Goal: Task Accomplishment & Management: Use online tool/utility

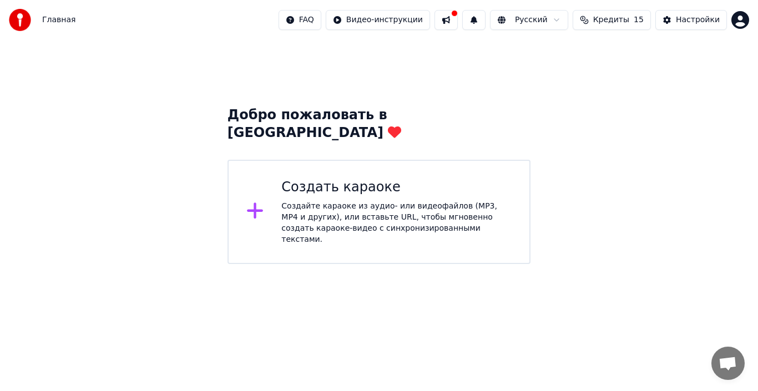
click at [325, 201] on div "Создайте караоке из аудио- или видеофайлов (MP3, MP4 и других), или вставьте UR…" at bounding box center [396, 223] width 230 height 44
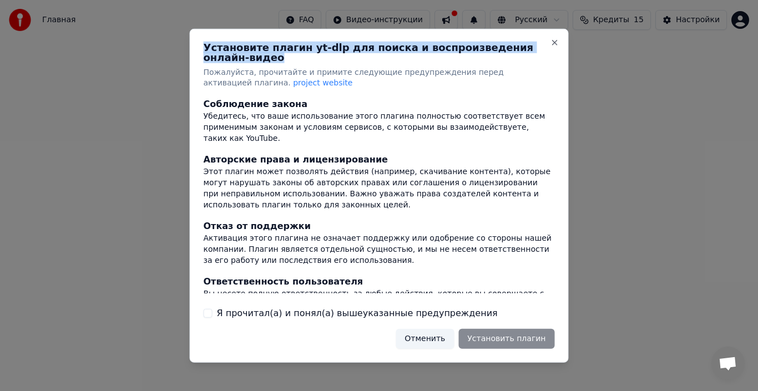
drag, startPoint x: 205, startPoint y: 53, endPoint x: 551, endPoint y: 55, distance: 345.6
click at [551, 55] on h2 "Установите плагин yt-dlp для поиска и воспроизведения онлайн-видео" at bounding box center [379, 52] width 351 height 20
click at [367, 54] on h2 "Установите плагин yt-dlp для поиска и воспроизведения онлайн-видео" at bounding box center [379, 52] width 351 height 20
drag, startPoint x: 205, startPoint y: 53, endPoint x: 548, endPoint y: 58, distance: 342.9
click at [548, 58] on div "Установите плагин yt-dlp для поиска и воспроизведения онлайн-видео Пожалуйста, …" at bounding box center [379, 65] width 351 height 47
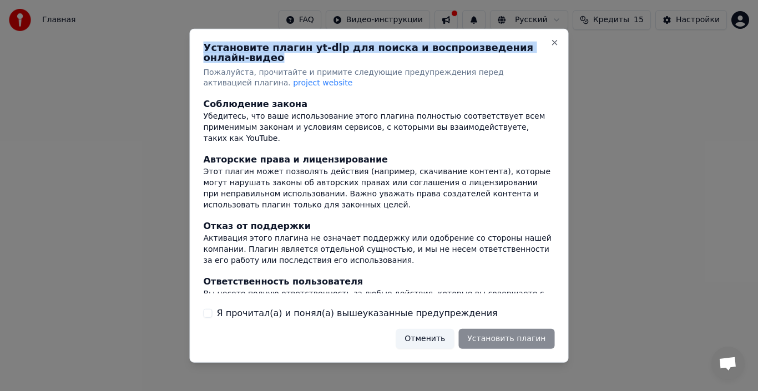
copy h2 "Установите плагин yt-dlp для поиска и воспроизведения онлайн-видео"
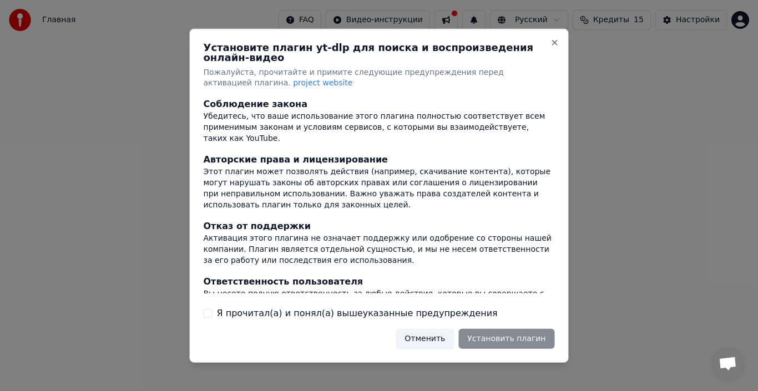
click at [118, 185] on div at bounding box center [379, 195] width 758 height 391
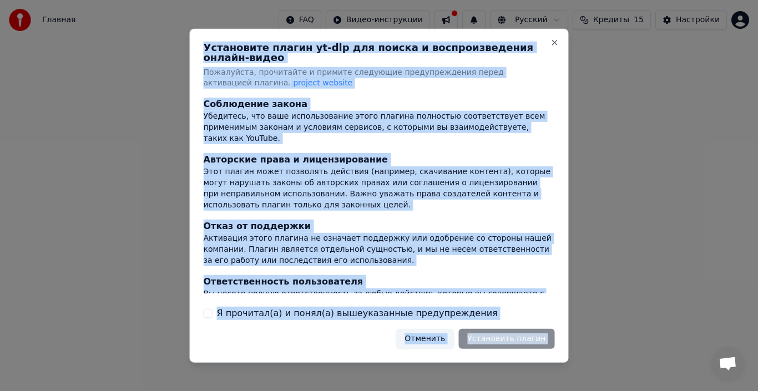
drag, startPoint x: 205, startPoint y: 51, endPoint x: 550, endPoint y: 50, distance: 344.5
click at [550, 50] on div "Установите плагин yt-dlp для поиска и воспроизведения онлайн-видео Пожалуйста, …" at bounding box center [379, 195] width 379 height 334
copy div "Loremipsum dolors am-con adi elitse d eiusmodtemporin utlabo-etdol Magnaaliqu, …"
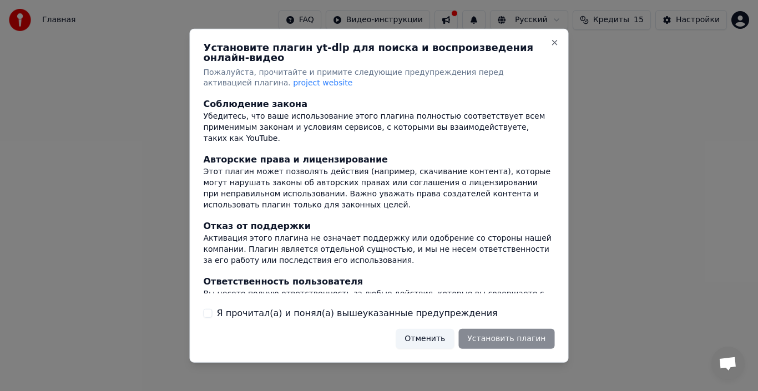
click at [598, 227] on div at bounding box center [379, 195] width 758 height 391
click at [208, 310] on button "Я прочитал(а) и понял(а) вышеуказанные предупреждения" at bounding box center [208, 313] width 9 height 9
click at [511, 336] on button "Установить плагин" at bounding box center [506, 339] width 96 height 20
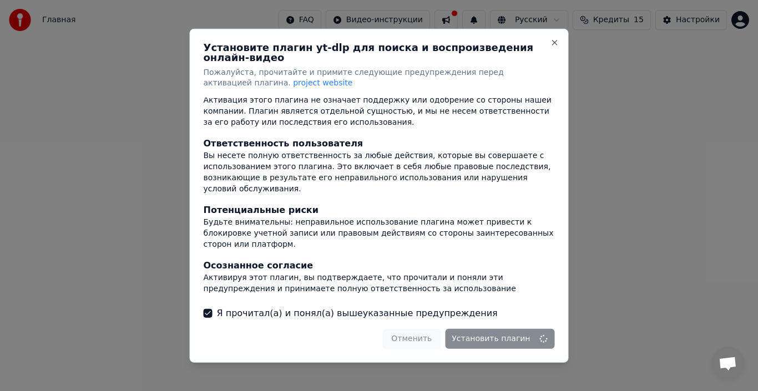
scroll to position [139, 0]
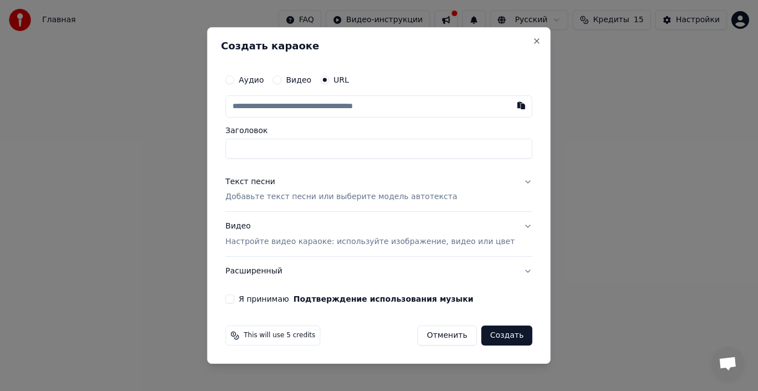
click at [234, 79] on button "Аудио" at bounding box center [229, 79] width 9 height 9
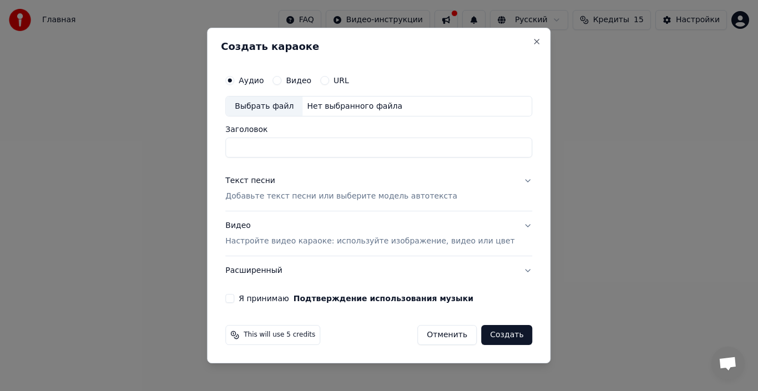
click at [272, 107] on div "Выбрать файл" at bounding box center [264, 107] width 77 height 20
type input "**********"
click at [512, 180] on button "Текст песни Добавьте текст песни или выберите модель автотекста" at bounding box center [378, 189] width 307 height 44
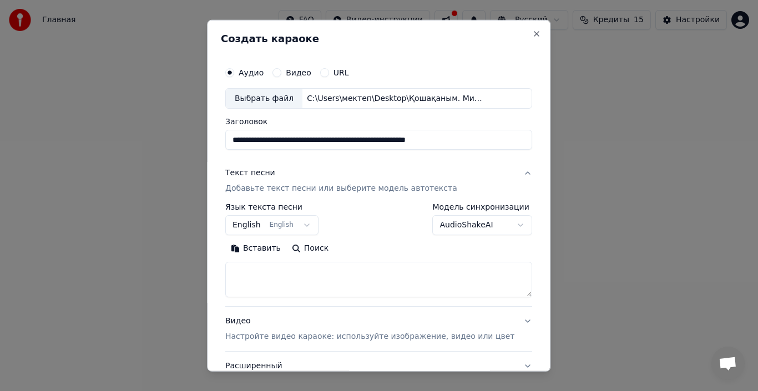
click at [310, 225] on button "English English" at bounding box center [271, 225] width 93 height 20
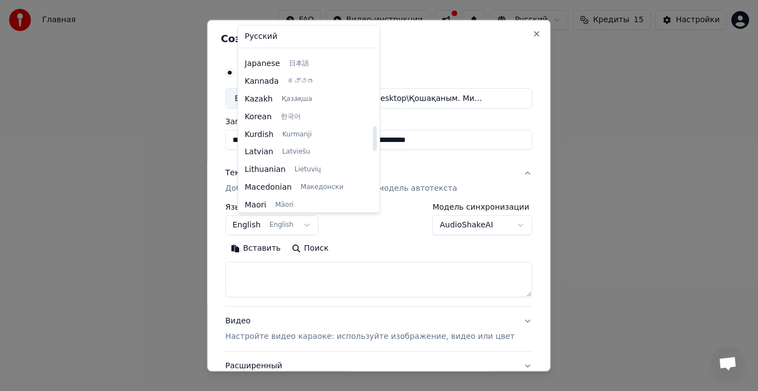
scroll to position [477, 0]
select select "**"
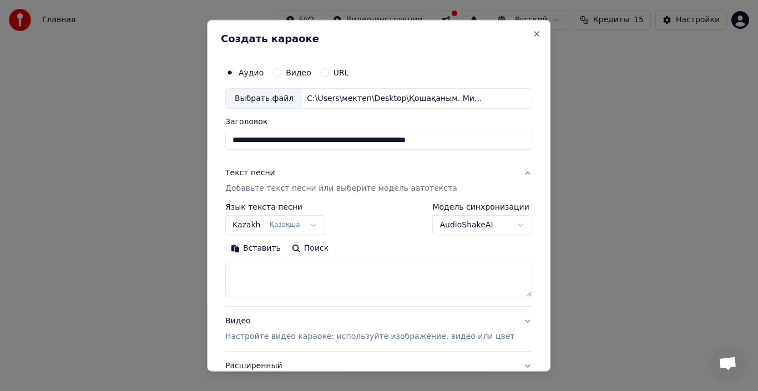
click at [501, 224] on body "**********" at bounding box center [379, 132] width 758 height 264
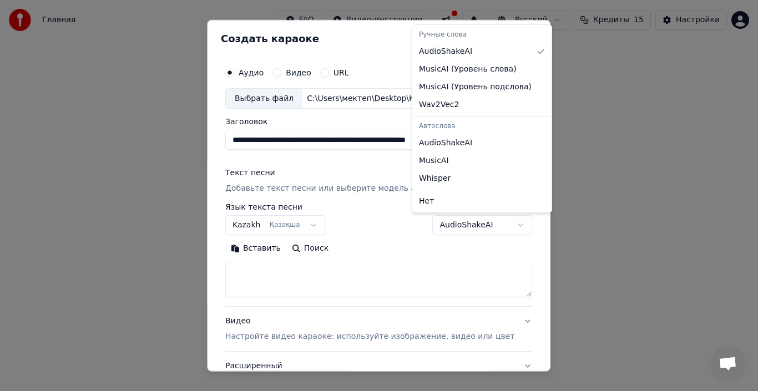
click at [595, 266] on div at bounding box center [379, 195] width 758 height 391
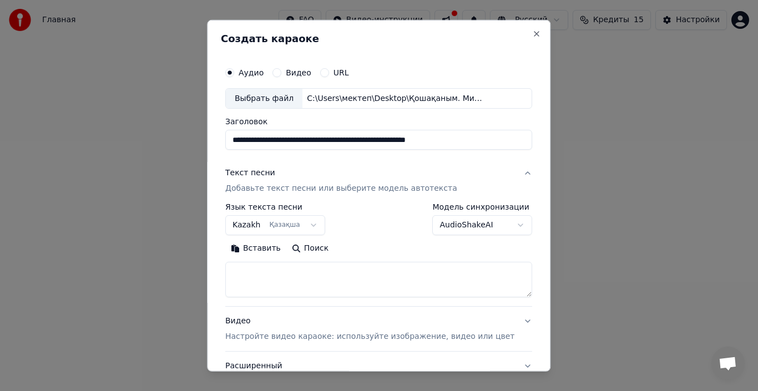
click at [498, 226] on button "AudioShakeAI" at bounding box center [483, 225] width 100 height 20
click at [500, 228] on button "AudioShakeAI" at bounding box center [483, 225] width 100 height 20
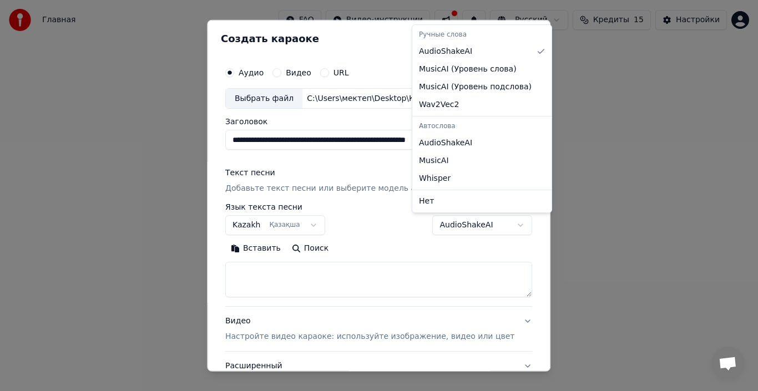
click at [500, 117] on div "Ручные слова AudioShakeAI MusicAI ( Уровень слова ) MusicAI ( Уровень подслова …" at bounding box center [481, 118] width 139 height 187
click at [501, 128] on div "Автослова" at bounding box center [481, 127] width 135 height 16
click at [485, 228] on body "**********" at bounding box center [379, 132] width 758 height 264
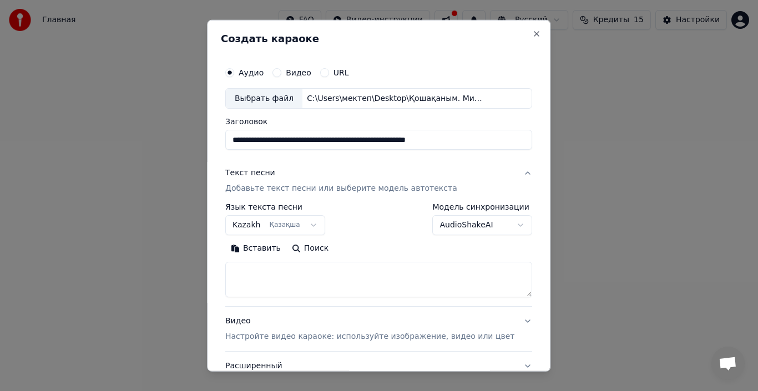
click at [491, 223] on body "**********" at bounding box center [379, 132] width 758 height 264
click at [495, 226] on button "AudioShakeAI" at bounding box center [483, 225] width 100 height 20
click at [483, 224] on button "AudioShakeAI" at bounding box center [483, 225] width 100 height 20
click at [264, 275] on textarea at bounding box center [378, 280] width 307 height 36
click at [273, 246] on button "Вставить" at bounding box center [255, 249] width 61 height 18
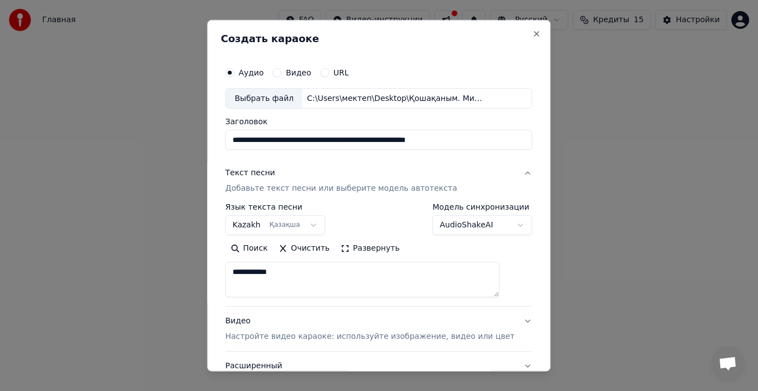
click at [316, 277] on textarea "**********" at bounding box center [362, 280] width 274 height 36
type textarea "*"
click at [270, 249] on button "Вставить" at bounding box center [255, 249] width 61 height 18
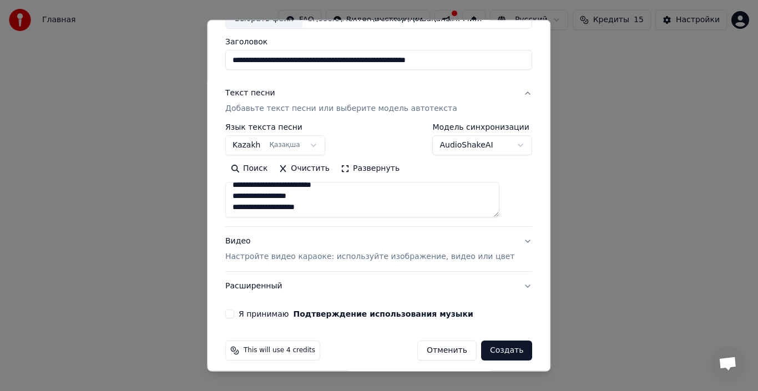
scroll to position [87, 0]
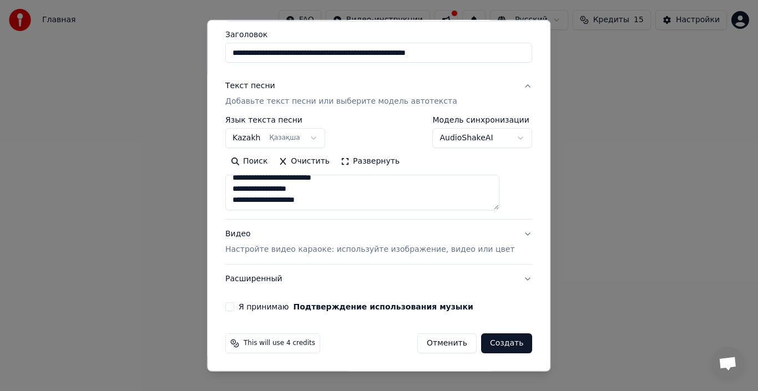
click at [505, 236] on button "Видео Настройте видео караоке: используйте изображение, видео или цвет" at bounding box center [378, 242] width 307 height 44
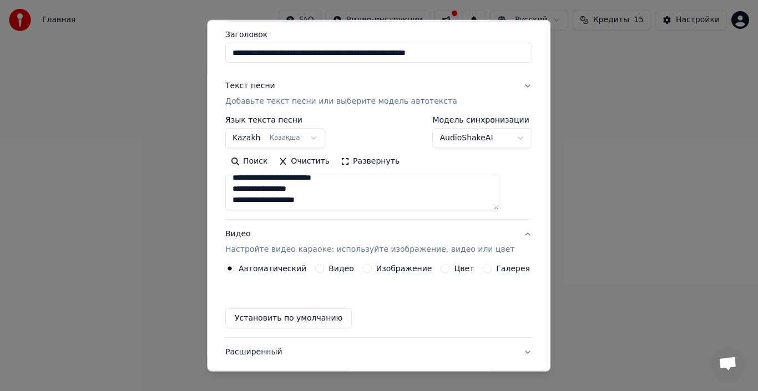
type textarea "**********"
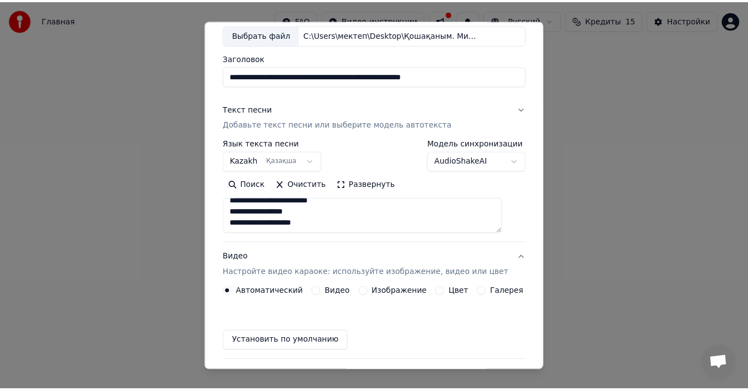
scroll to position [57, 0]
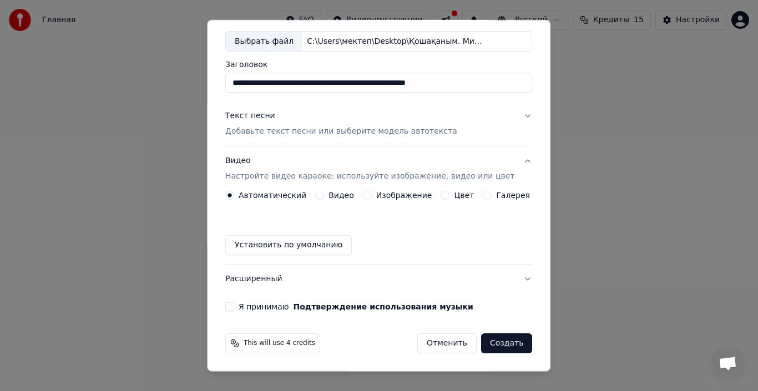
click at [234, 307] on button "Я принимаю Подтверждение использования музыки" at bounding box center [229, 306] width 9 height 9
click at [491, 344] on button "Создать" at bounding box center [506, 343] width 51 height 20
